Goal: Information Seeking & Learning: Learn about a topic

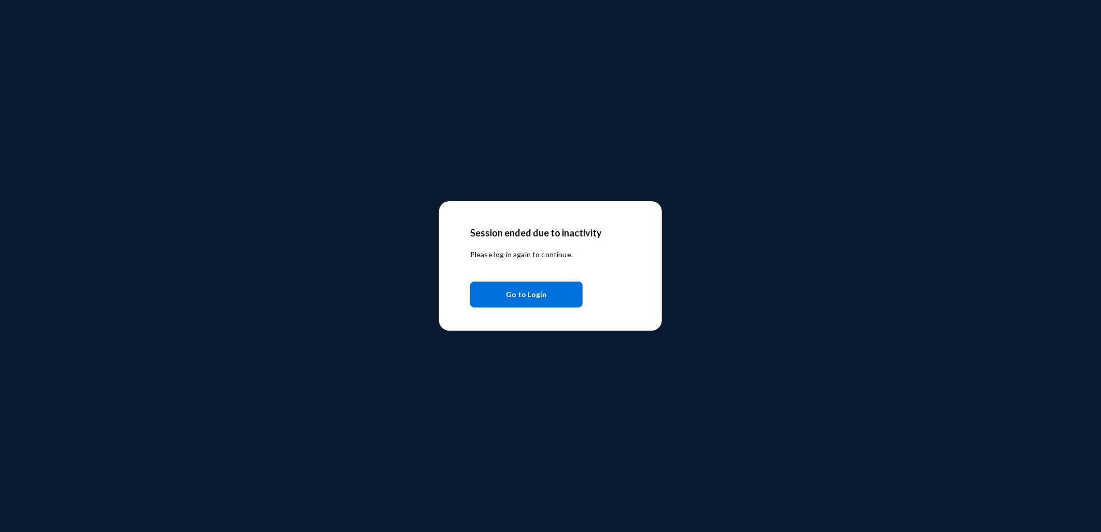
click at [537, 303] on span "Go to Login" at bounding box center [527, 294] width 40 height 19
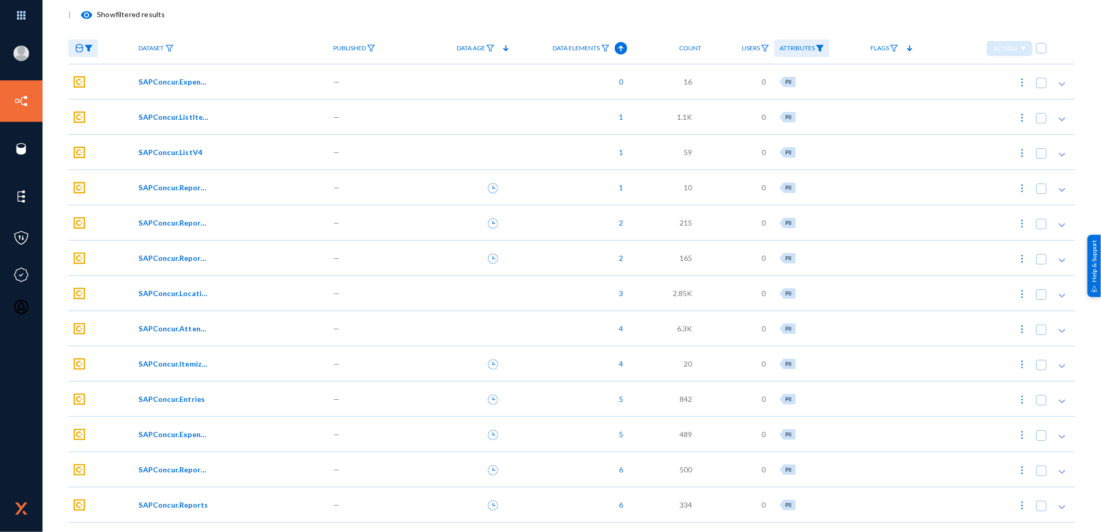
scroll to position [124, 0]
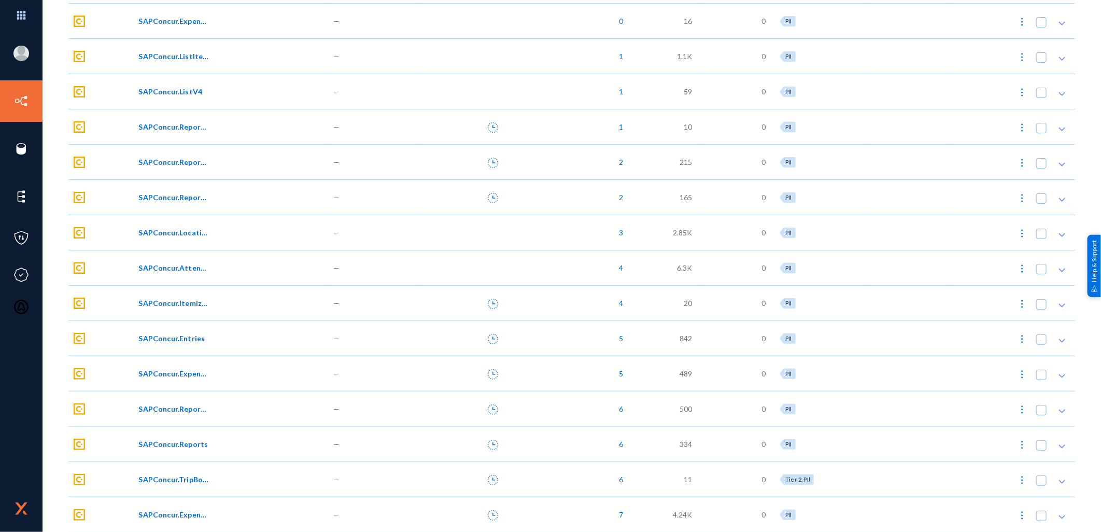
click at [186, 408] on span "SAPConcur.ReportDetails" at bounding box center [174, 408] width 70 height 11
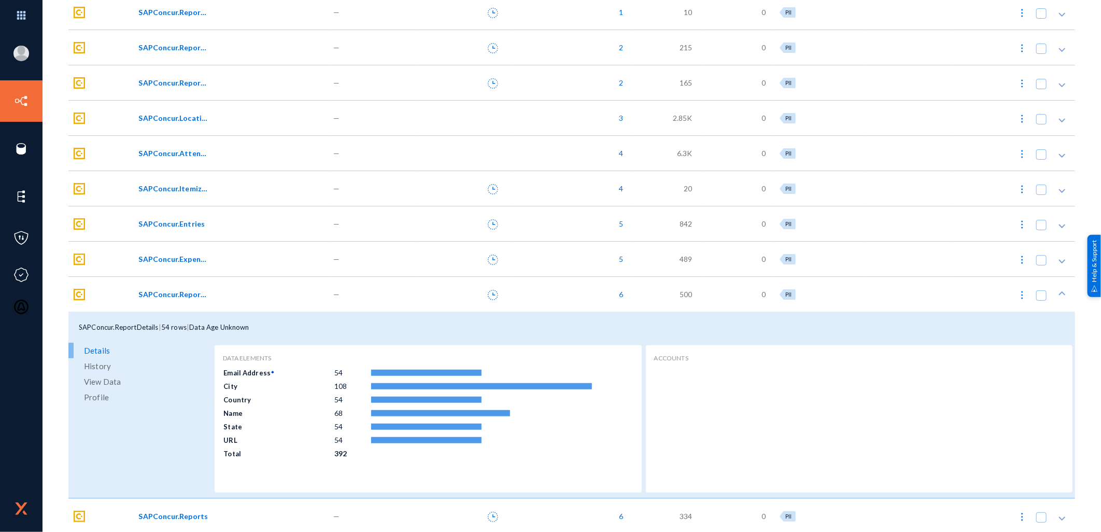
scroll to position [240, 0]
click at [106, 381] on span "View Data" at bounding box center [102, 381] width 37 height 16
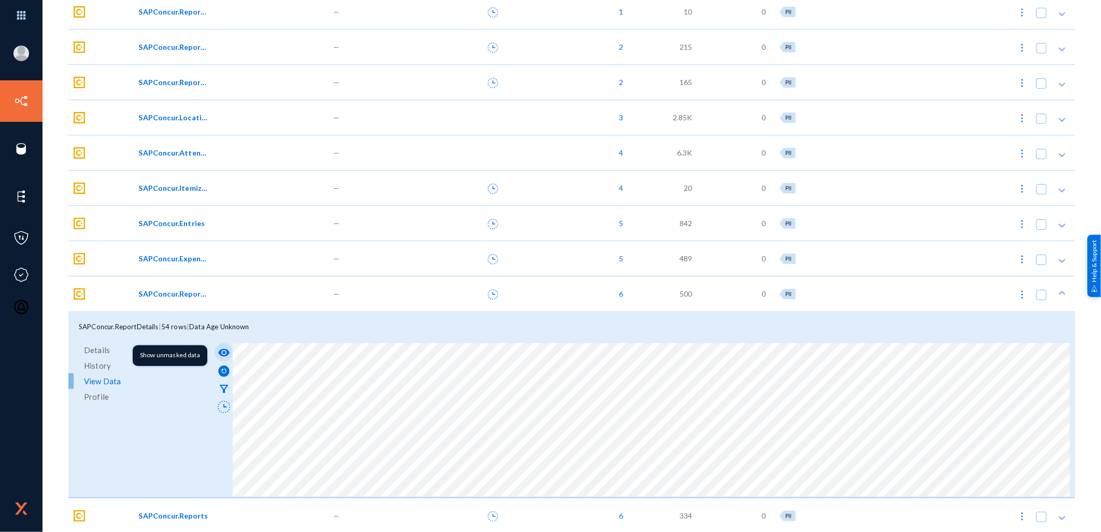
click at [224, 351] on mat-icon "visibility" at bounding box center [224, 352] width 12 height 12
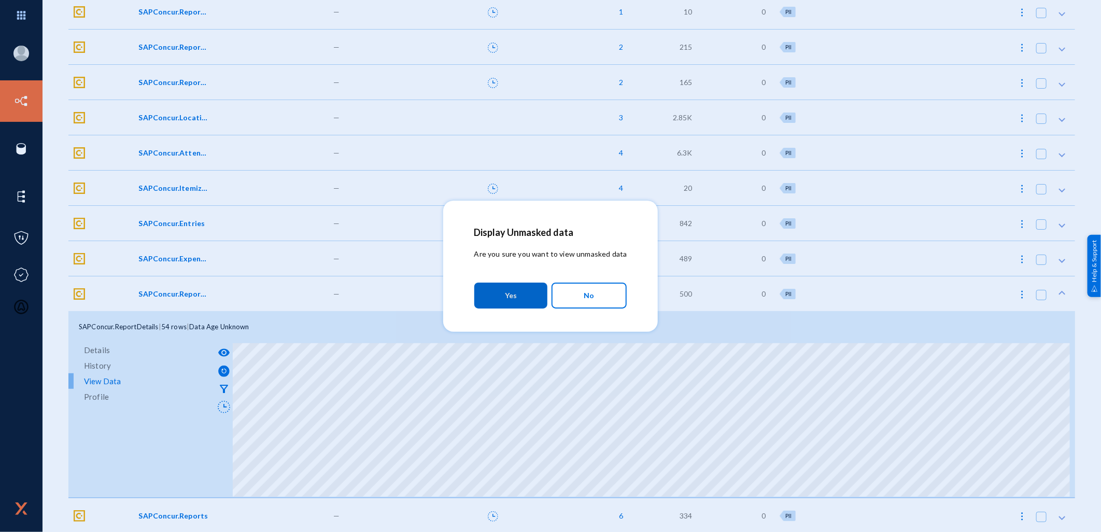
click at [511, 301] on span "Yes" at bounding box center [511, 295] width 12 height 19
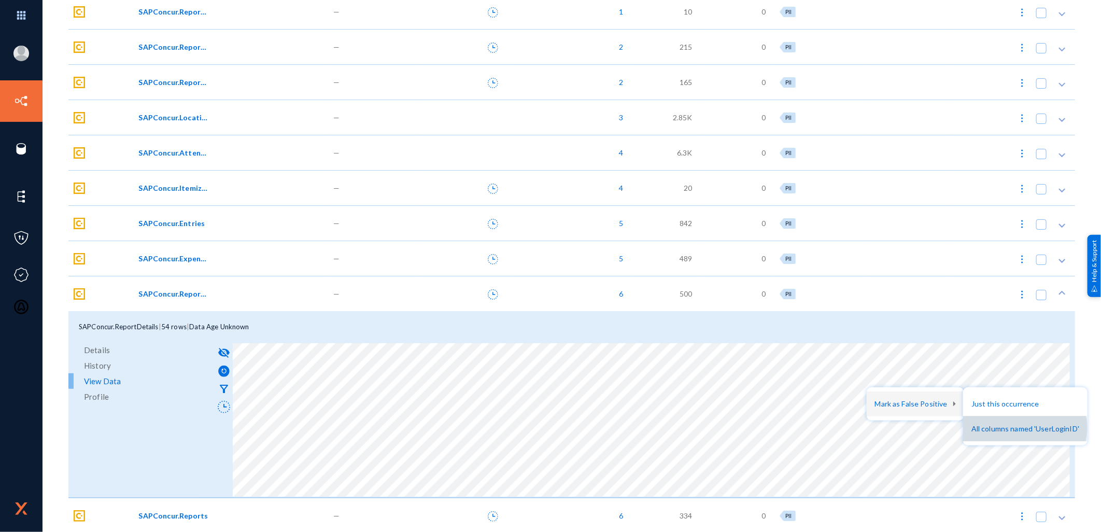
click at [1023, 428] on button "All columns named 'UserLoginID'" at bounding box center [1025, 428] width 124 height 25
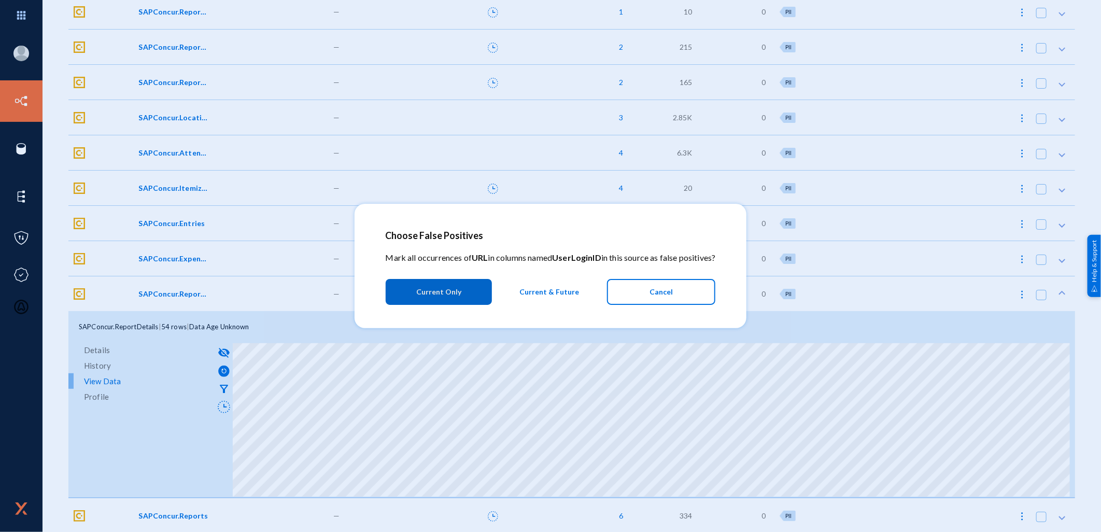
click at [550, 291] on span "Current & Future" at bounding box center [550, 292] width 60 height 19
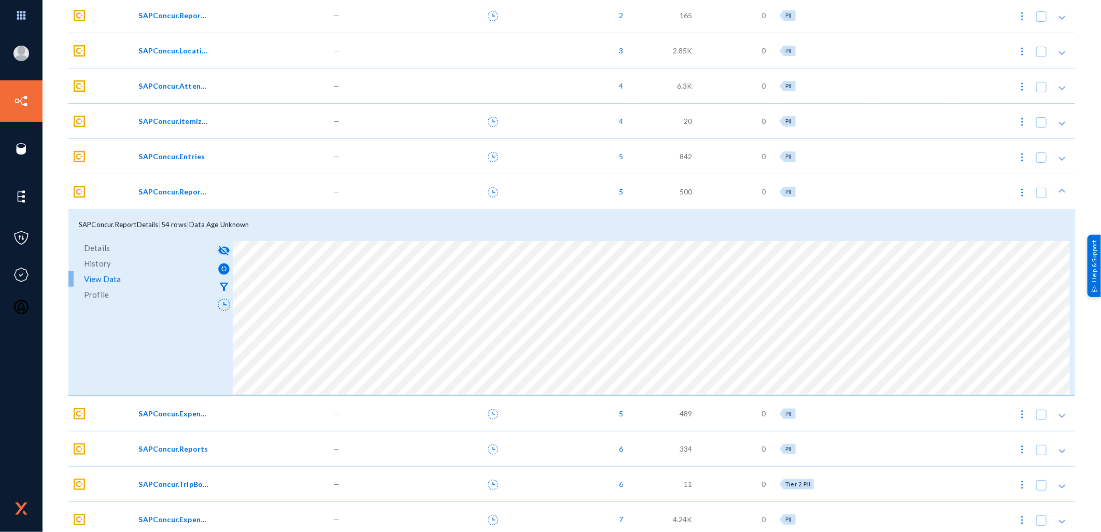
scroll to position [311, 0]
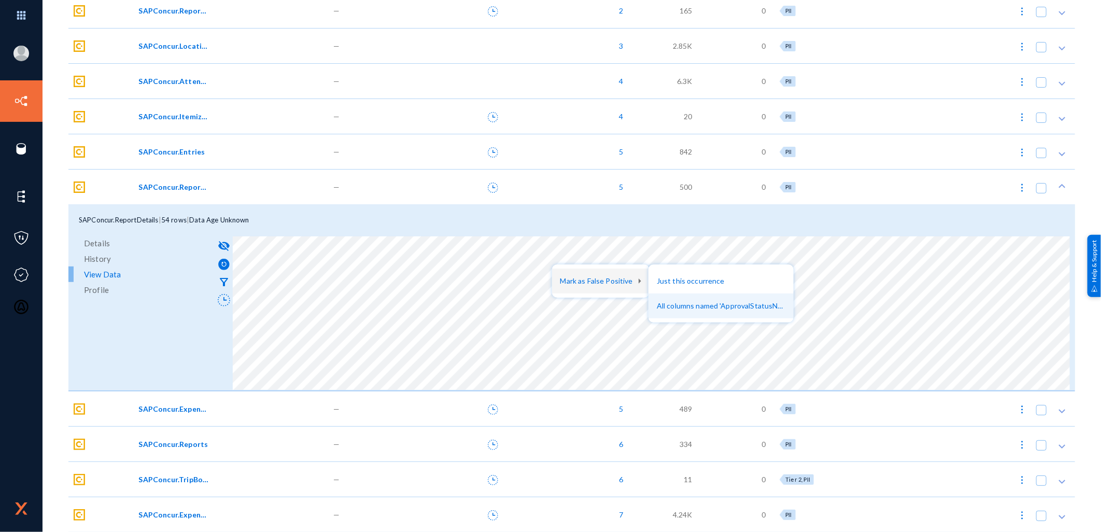
click at [681, 303] on button "All columns named 'ApprovalStatusName'" at bounding box center [721, 305] width 145 height 25
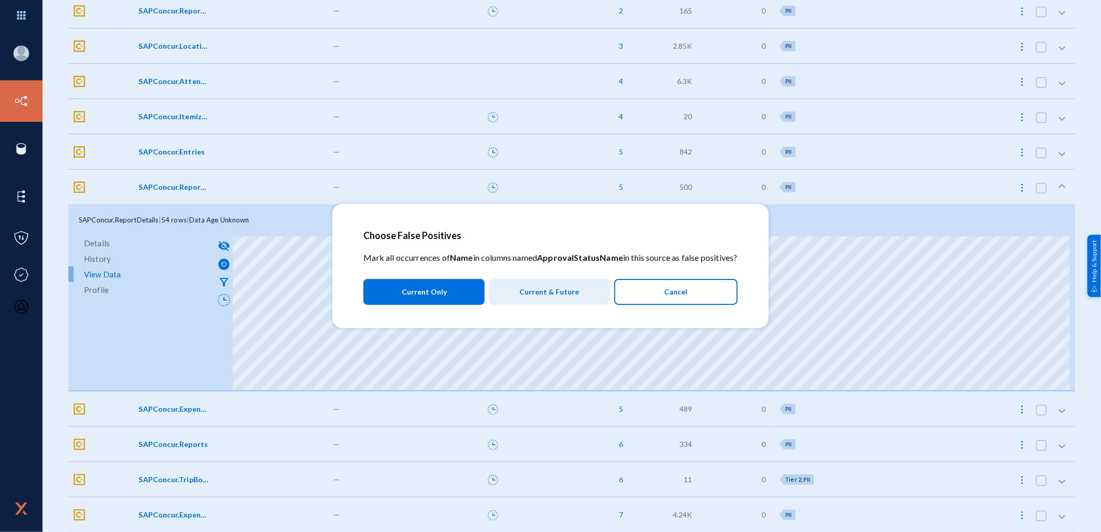
click at [561, 290] on span "Current & Future" at bounding box center [550, 292] width 60 height 19
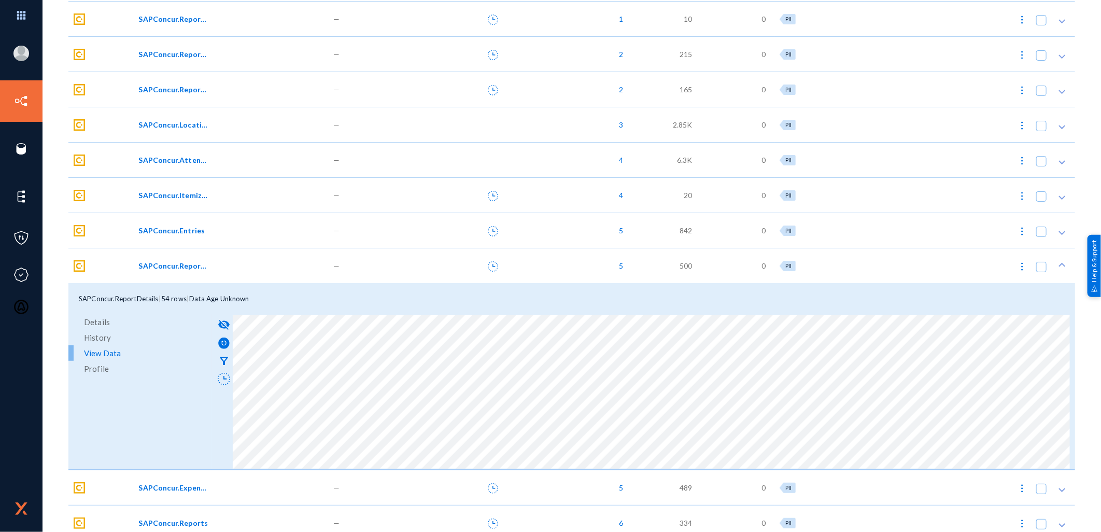
scroll to position [311, 0]
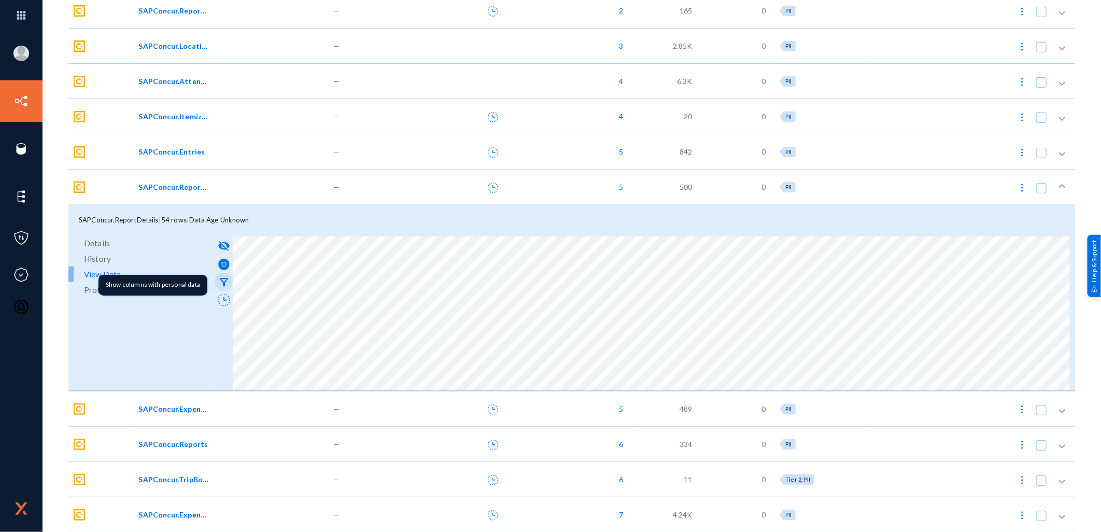
click at [222, 279] on mat-icon "filter_alt" at bounding box center [224, 282] width 12 height 12
click at [791, 304] on button "All columns named 'PaymentStatusName'" at bounding box center [824, 305] width 145 height 25
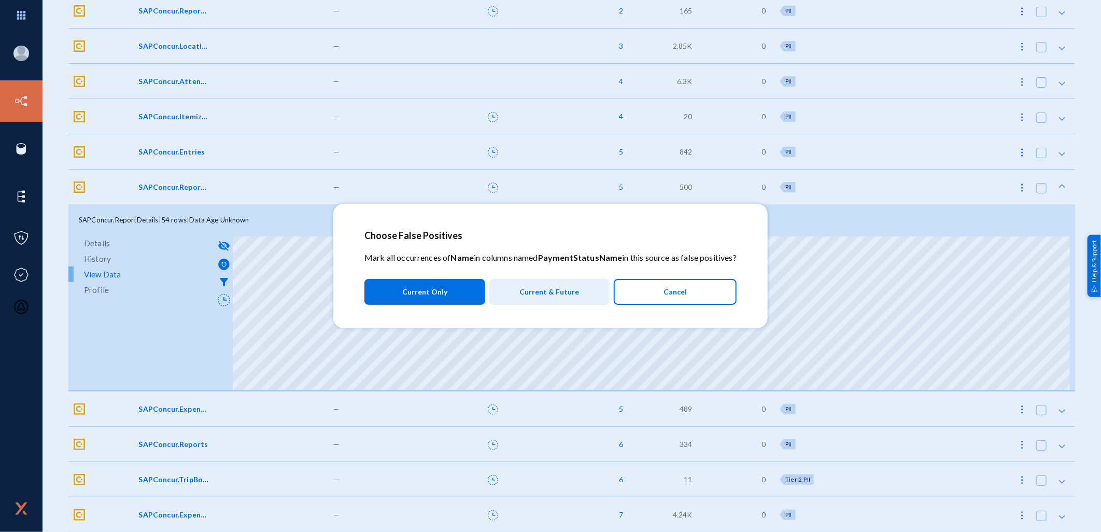
click at [566, 292] on span "Current & Future" at bounding box center [550, 292] width 60 height 19
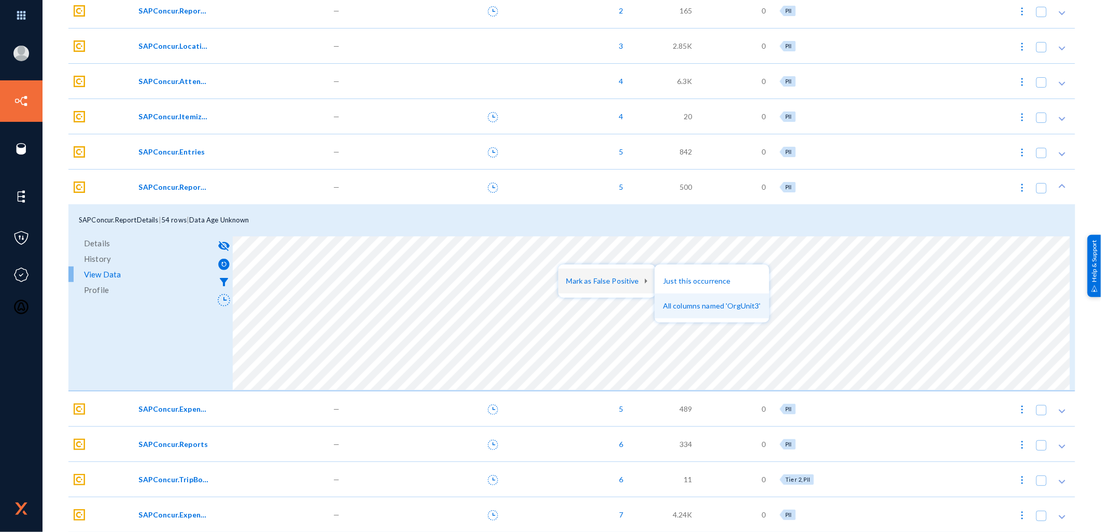
click at [679, 302] on button "All columns named 'OrgUnit3'" at bounding box center [712, 305] width 115 height 25
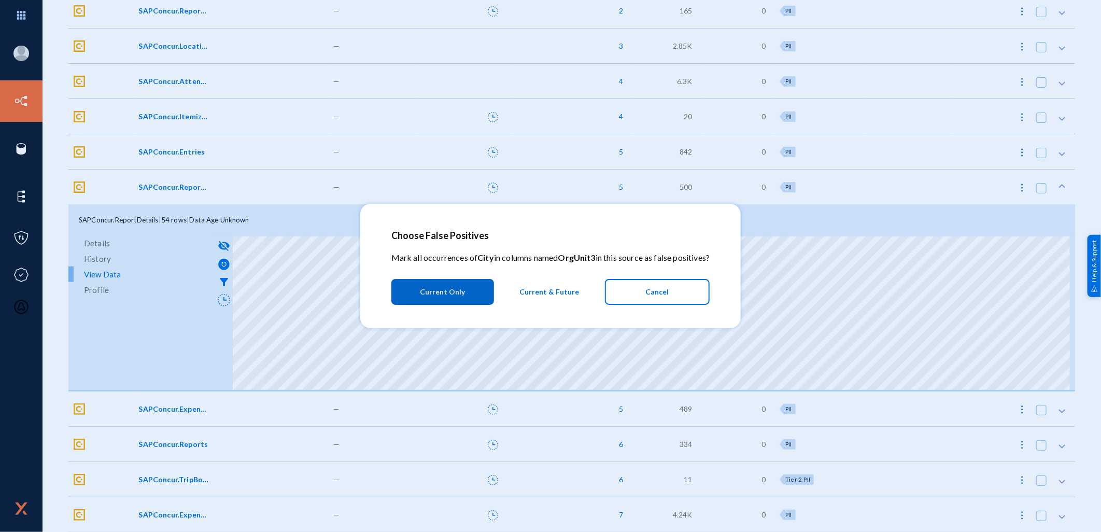
click at [564, 293] on span "Current & Future" at bounding box center [550, 292] width 60 height 19
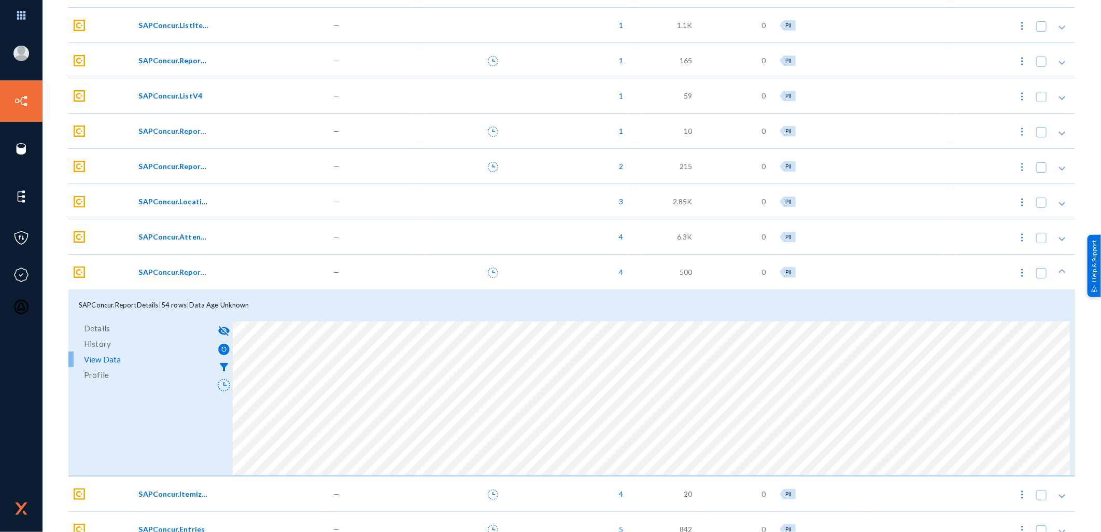
scroll to position [138, 0]
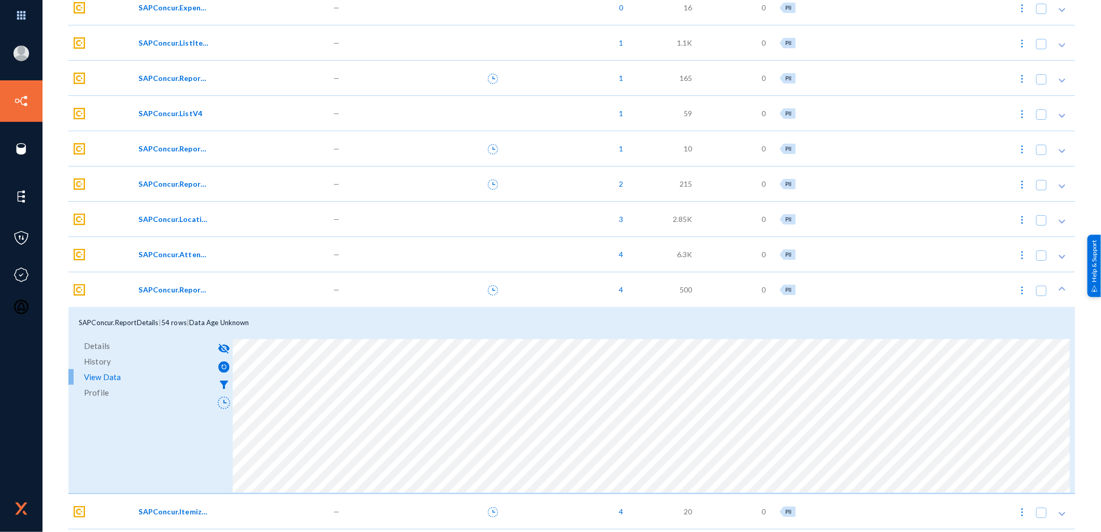
click at [225, 295] on div "SAPConcur.ReportDetails" at bounding box center [231, 289] width 195 height 35
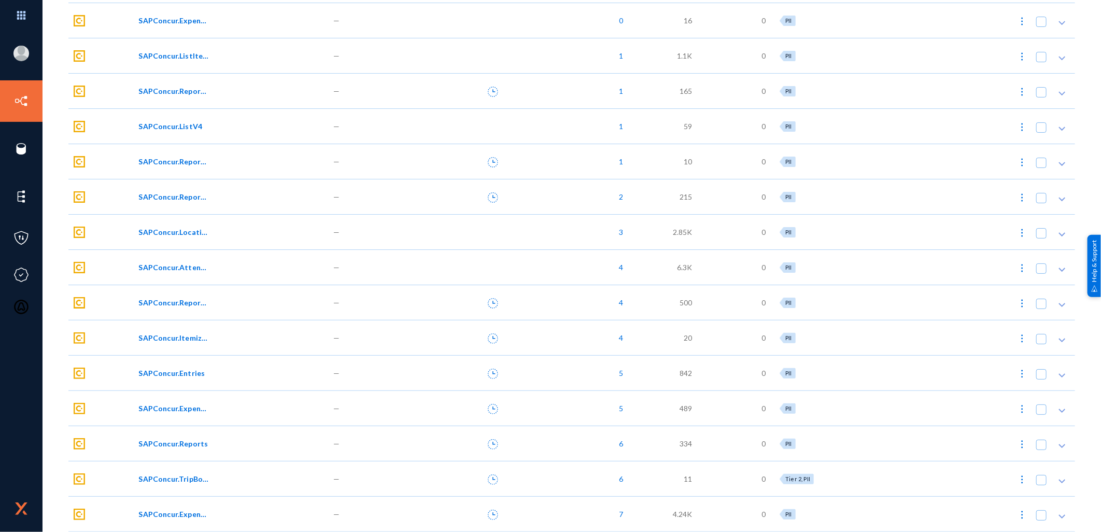
scroll to position [124, 0]
click at [218, 444] on div "SAPConcur.Reports" at bounding box center [229, 444] width 181 height 11
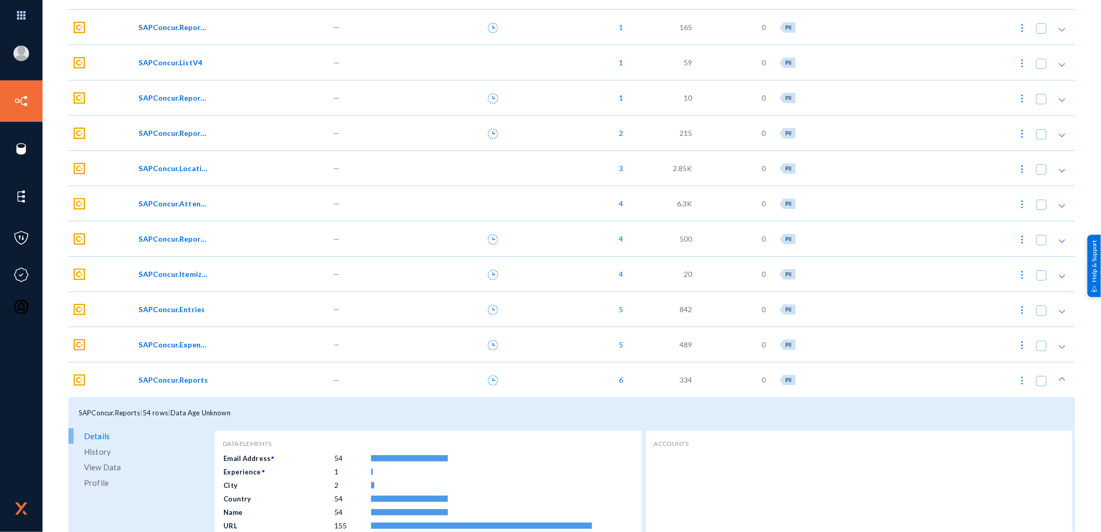
scroll to position [311, 0]
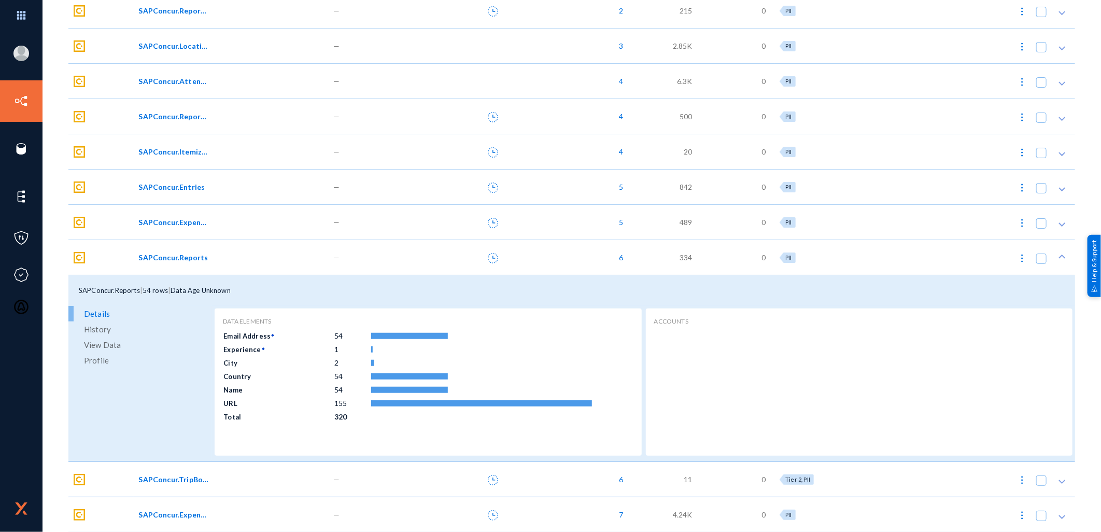
click at [110, 345] on span "View Data" at bounding box center [102, 345] width 37 height 16
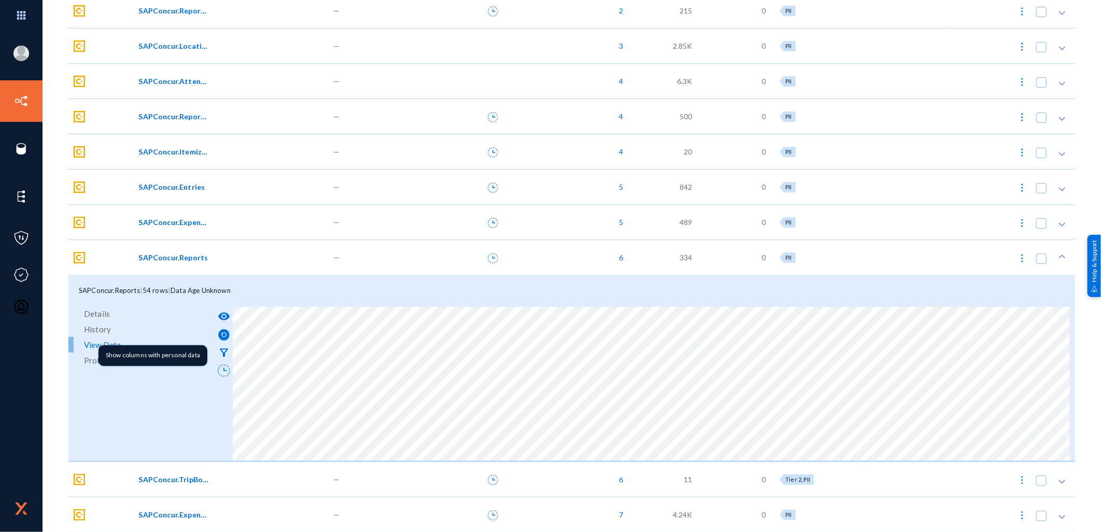
click at [219, 352] on mat-icon "filter_alt" at bounding box center [224, 352] width 12 height 12
click at [225, 314] on mat-icon "visibility" at bounding box center [224, 316] width 12 height 12
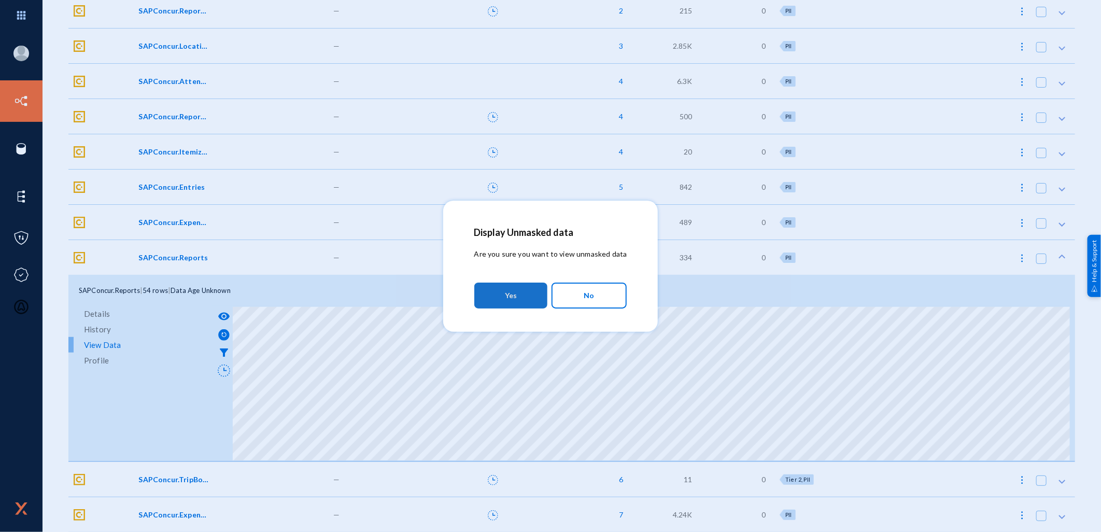
click at [500, 300] on button "Yes" at bounding box center [510, 296] width 73 height 26
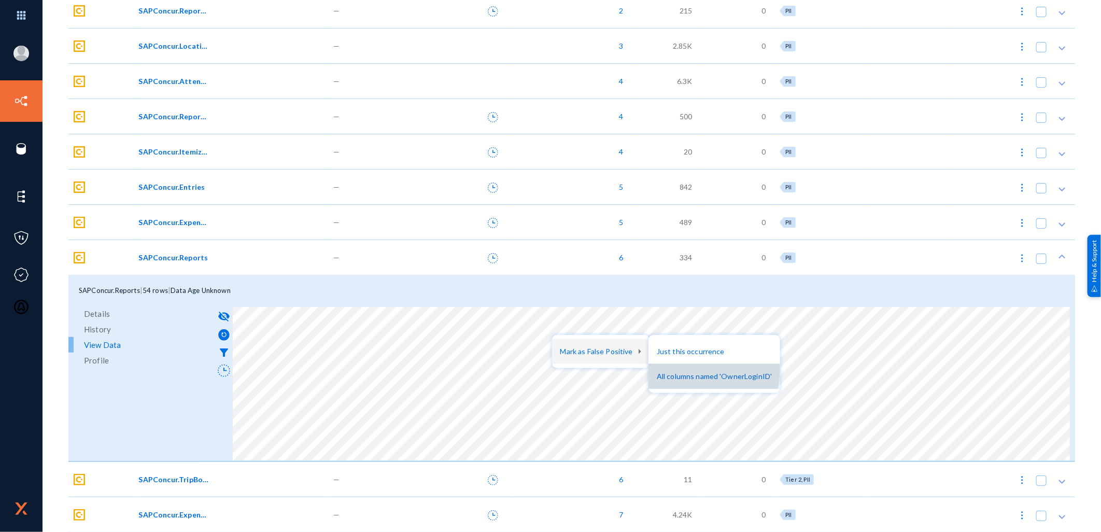
click at [693, 371] on button "All columns named 'OwnerLoginID'" at bounding box center [715, 376] width 132 height 25
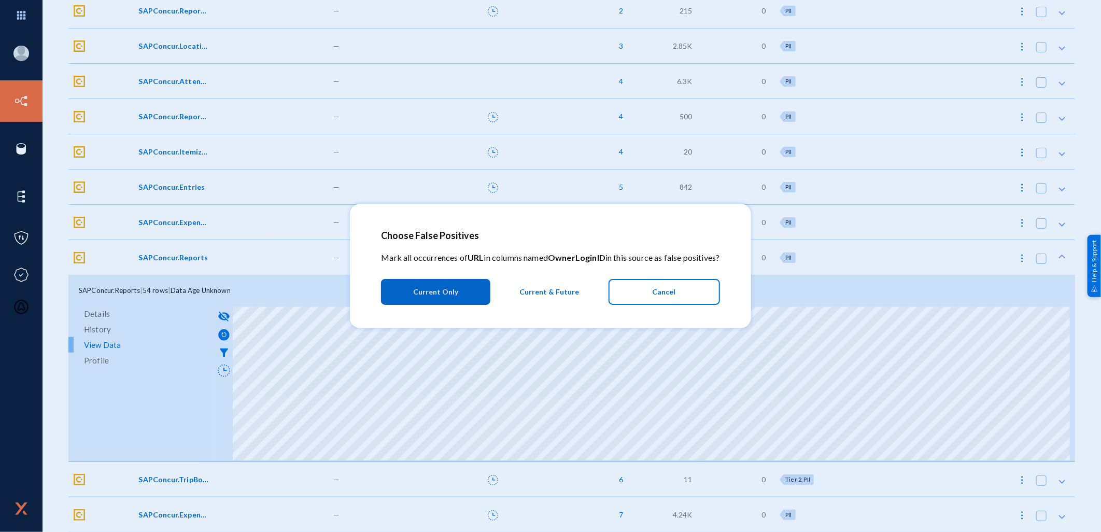
click at [556, 289] on span "Current & Future" at bounding box center [550, 292] width 60 height 19
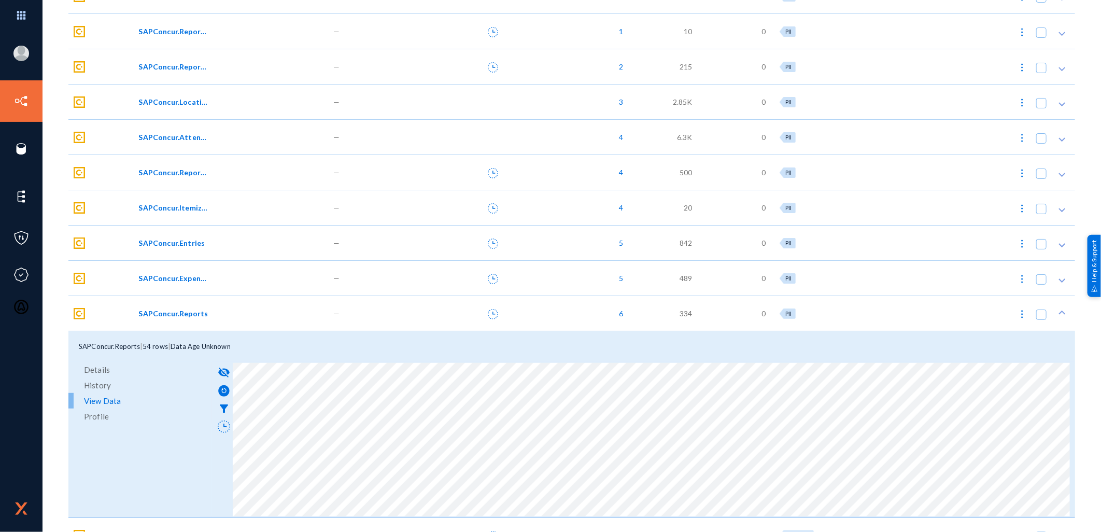
scroll to position [311, 0]
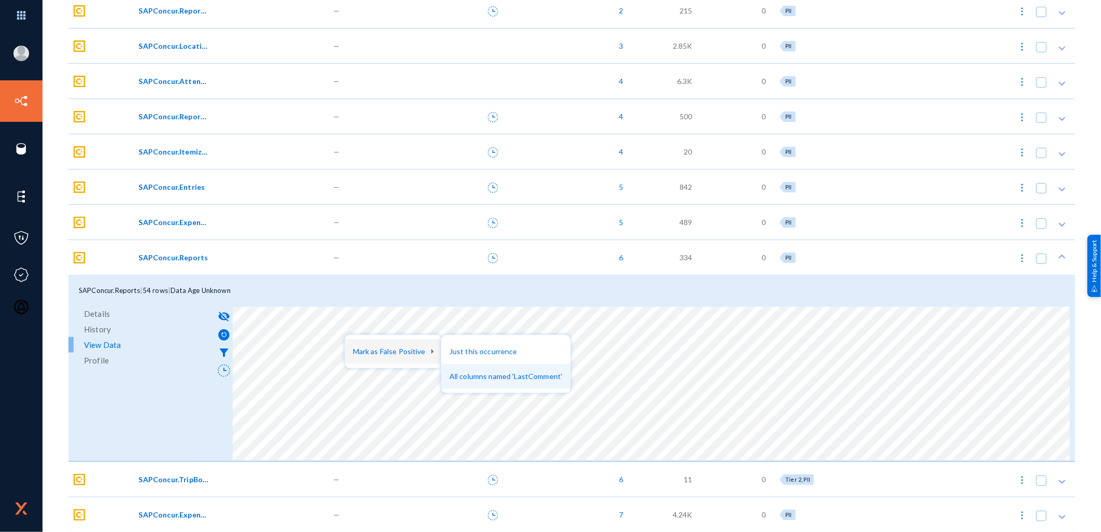
click at [488, 372] on button "All columns named 'LastComment'" at bounding box center [506, 376] width 130 height 25
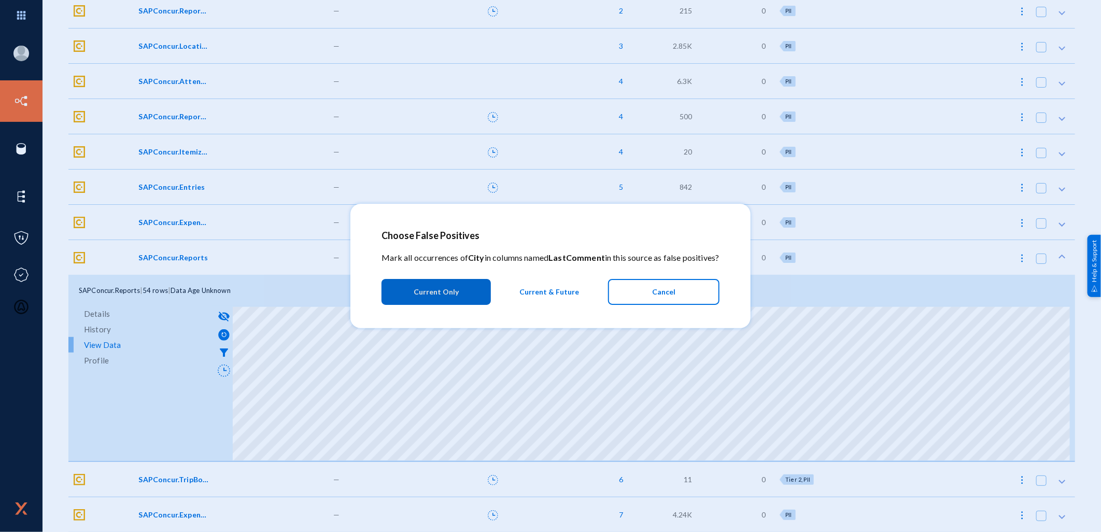
click at [535, 287] on span "Current & Future" at bounding box center [550, 292] width 60 height 19
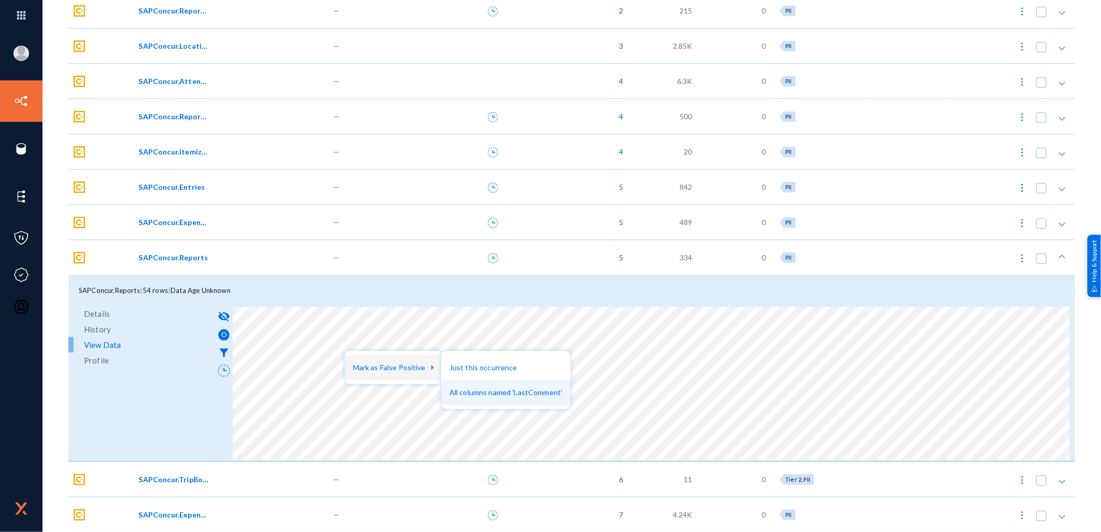
click at [485, 390] on button "All columns named 'LastComment'" at bounding box center [506, 392] width 130 height 25
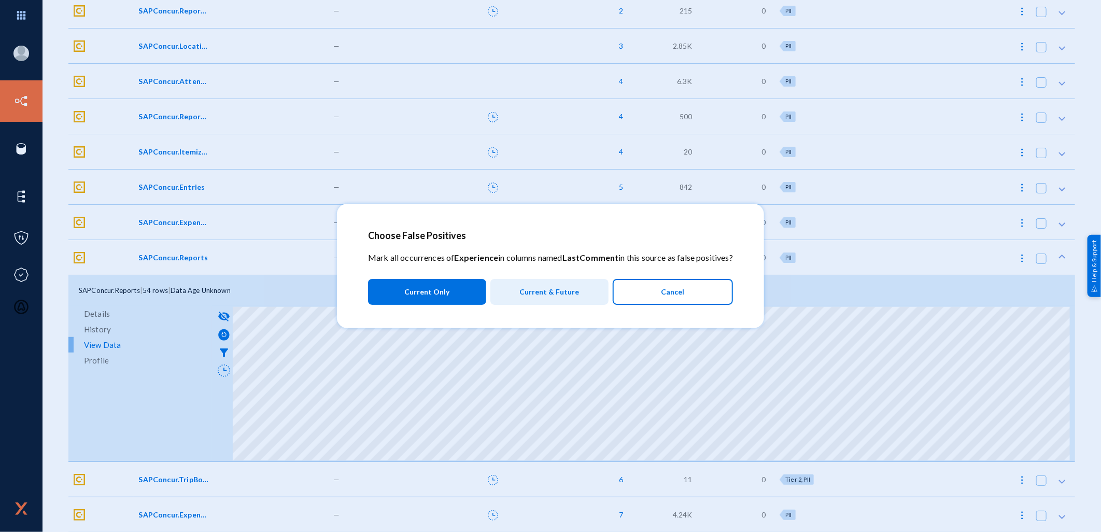
click at [547, 291] on span "Current & Future" at bounding box center [550, 292] width 60 height 19
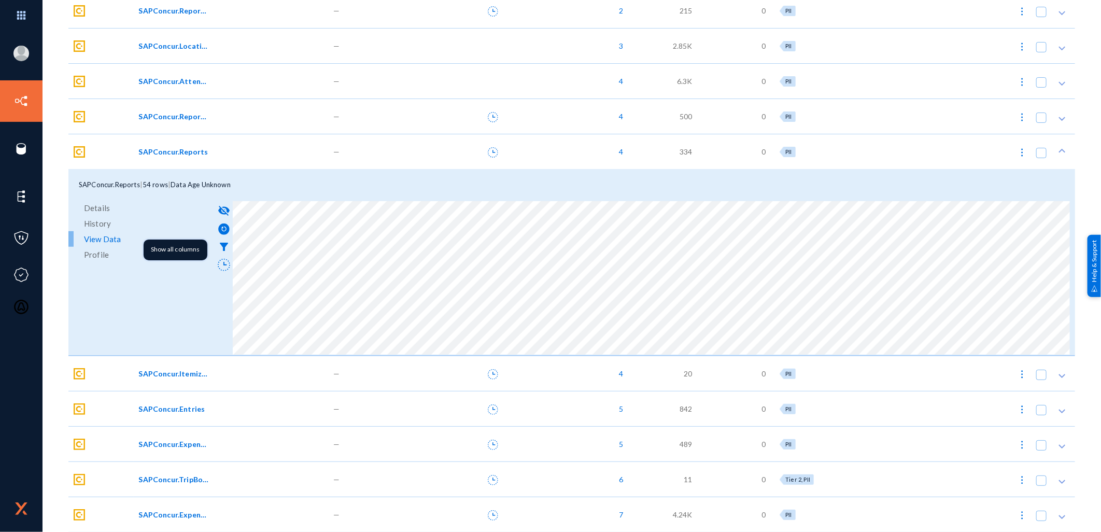
click at [223, 242] on mat-icon "filter_alt" at bounding box center [224, 247] width 12 height 12
click at [222, 246] on mat-icon "filter_alt" at bounding box center [224, 247] width 12 height 12
click at [314, 148] on div "SAPConcur.Reports" at bounding box center [229, 151] width 181 height 11
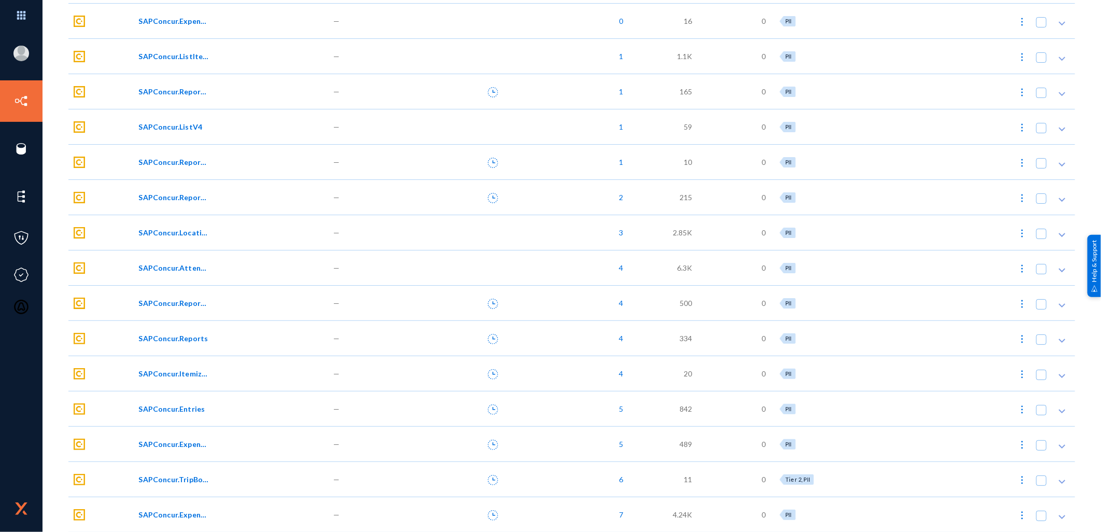
click at [202, 510] on span "SAPConcur.ExpenseDetails" at bounding box center [174, 514] width 70 height 11
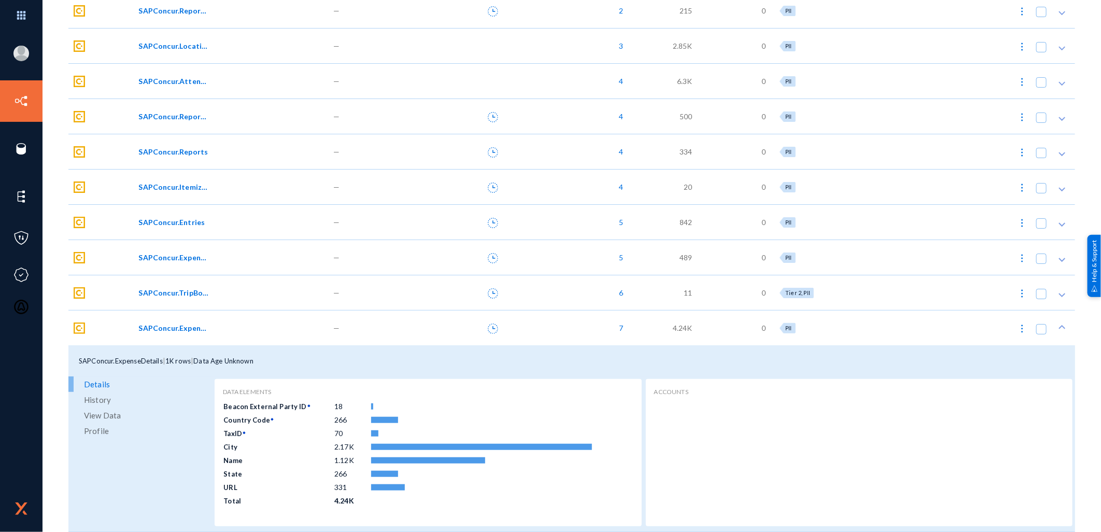
click at [106, 417] on span "View Data" at bounding box center [102, 416] width 37 height 16
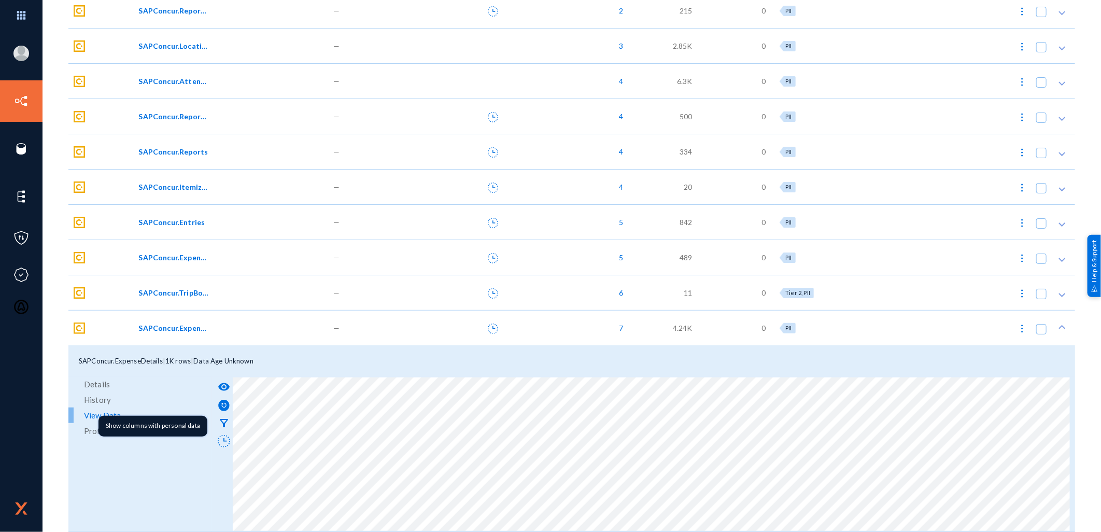
click at [220, 423] on mat-icon "filter_alt" at bounding box center [224, 423] width 12 height 12
click at [223, 389] on mat-icon "visibility" at bounding box center [224, 387] width 12 height 12
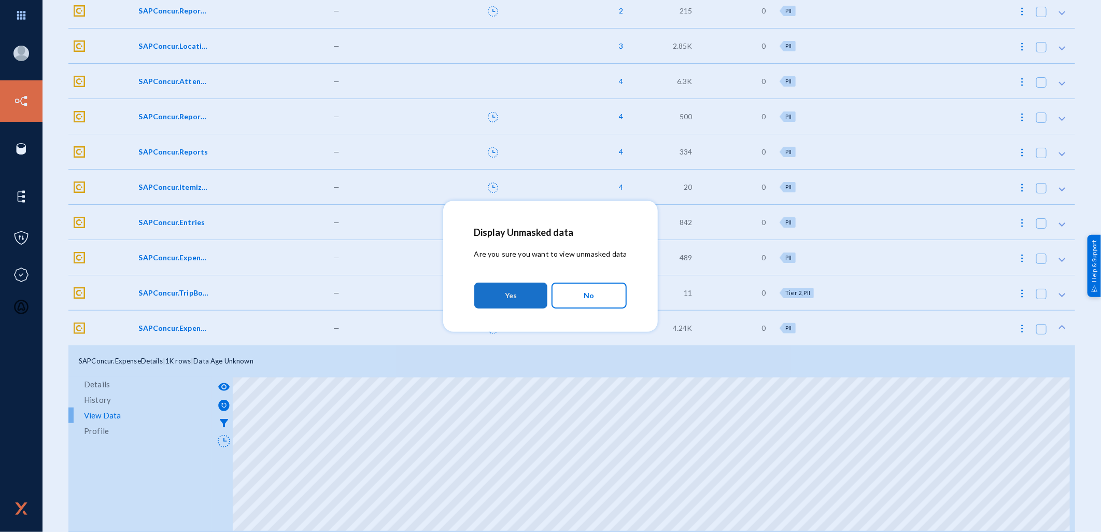
click at [512, 294] on span "Yes" at bounding box center [511, 295] width 12 height 19
